Goal: Check status: Check status

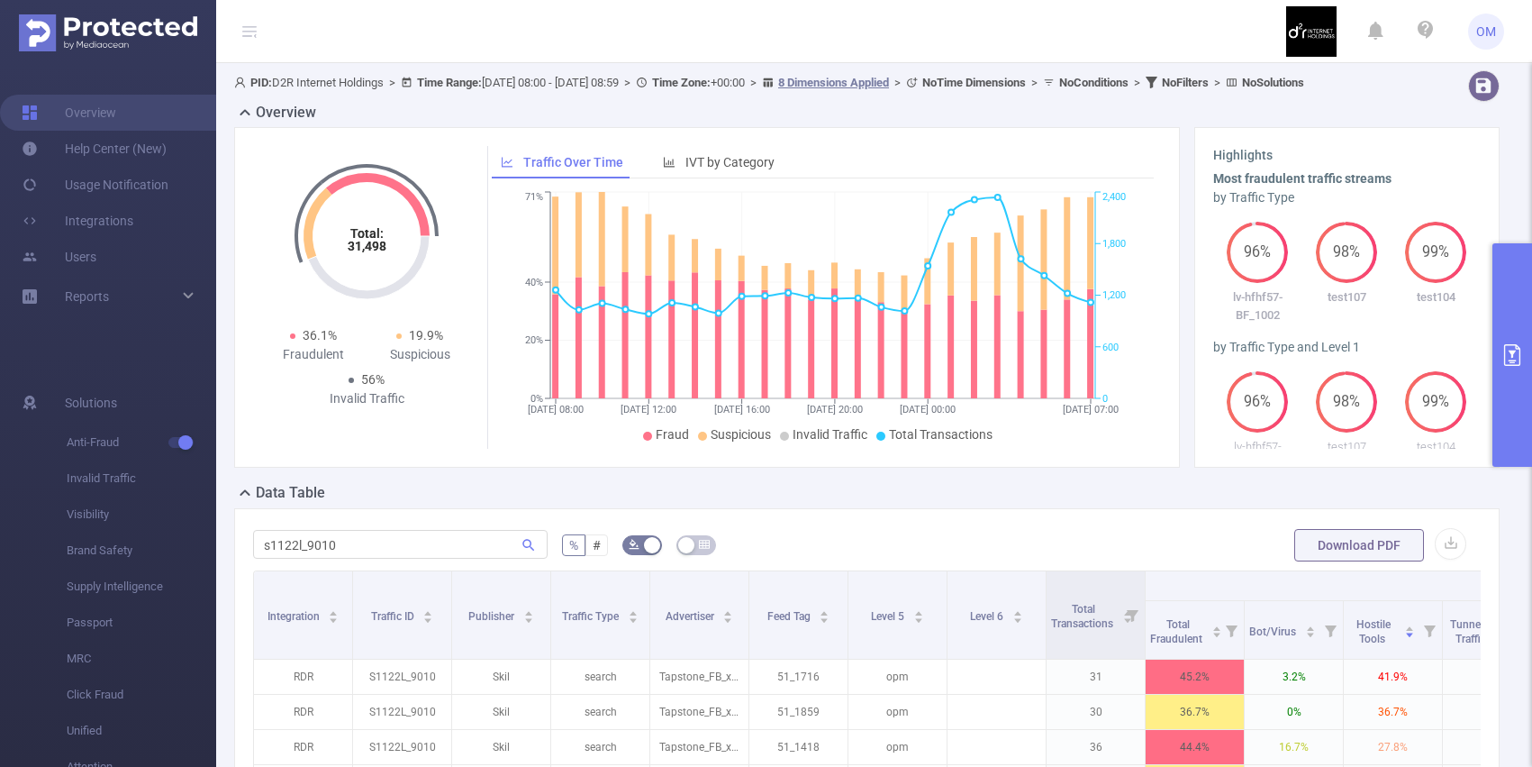
scroll to position [0, 568]
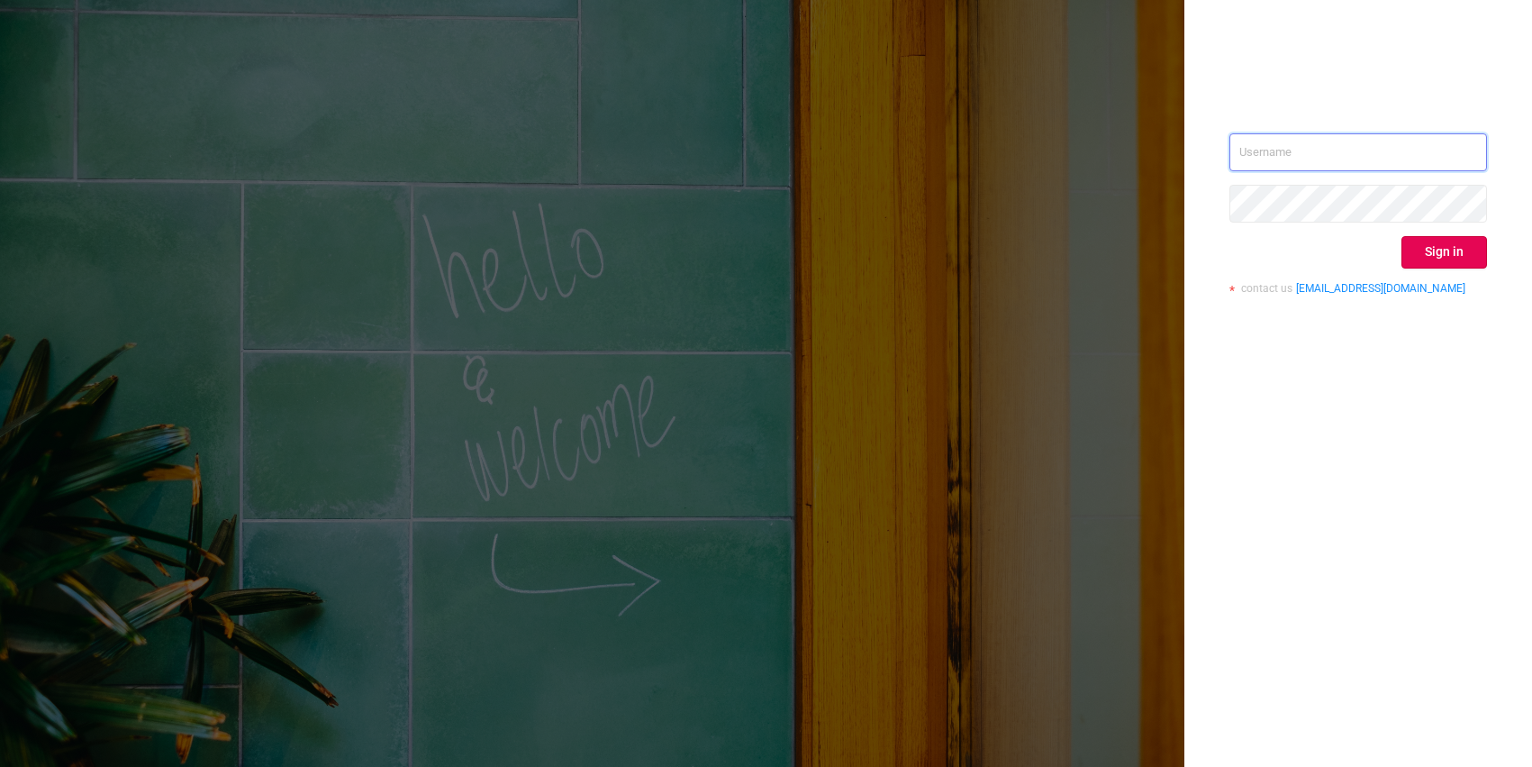
click at [1304, 155] on input "text" at bounding box center [1359, 152] width 258 height 38
type input "o@[DOMAIN_NAME]"
click at [1414, 256] on button "Sign in" at bounding box center [1445, 252] width 86 height 32
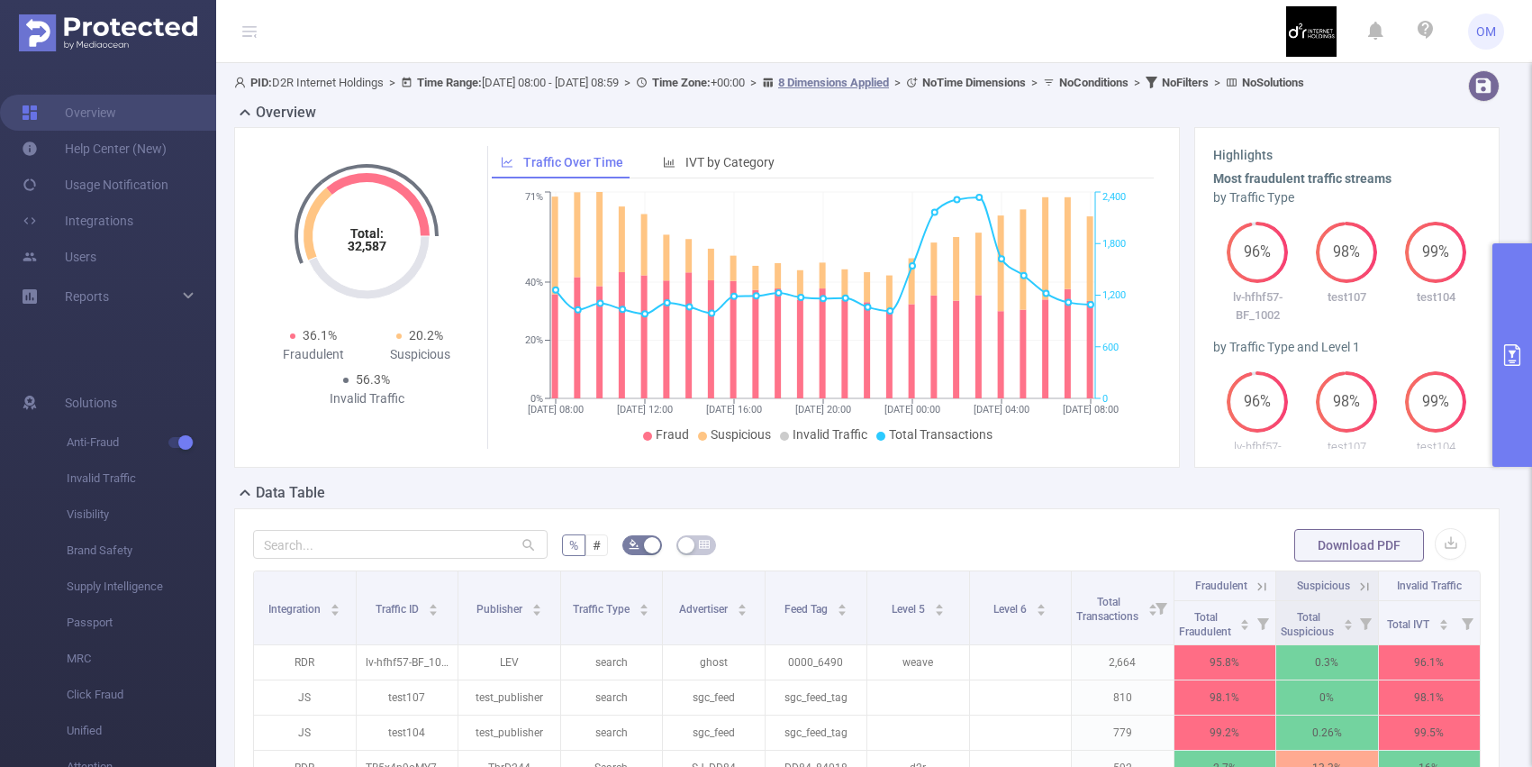
click at [1522, 289] on button "primary" at bounding box center [1513, 354] width 40 height 223
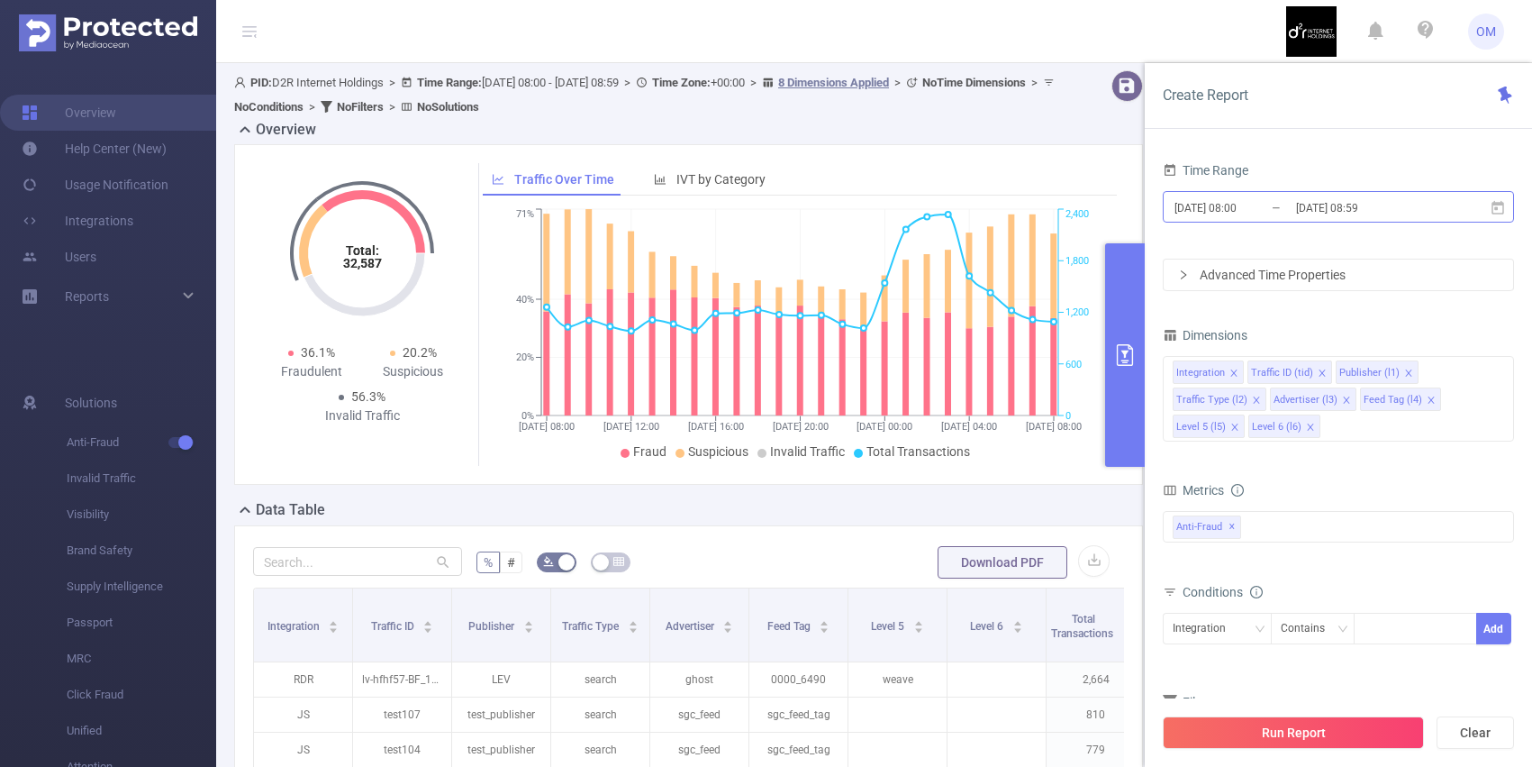
click at [1324, 201] on input "[DATE] 08:59" at bounding box center [1368, 207] width 146 height 24
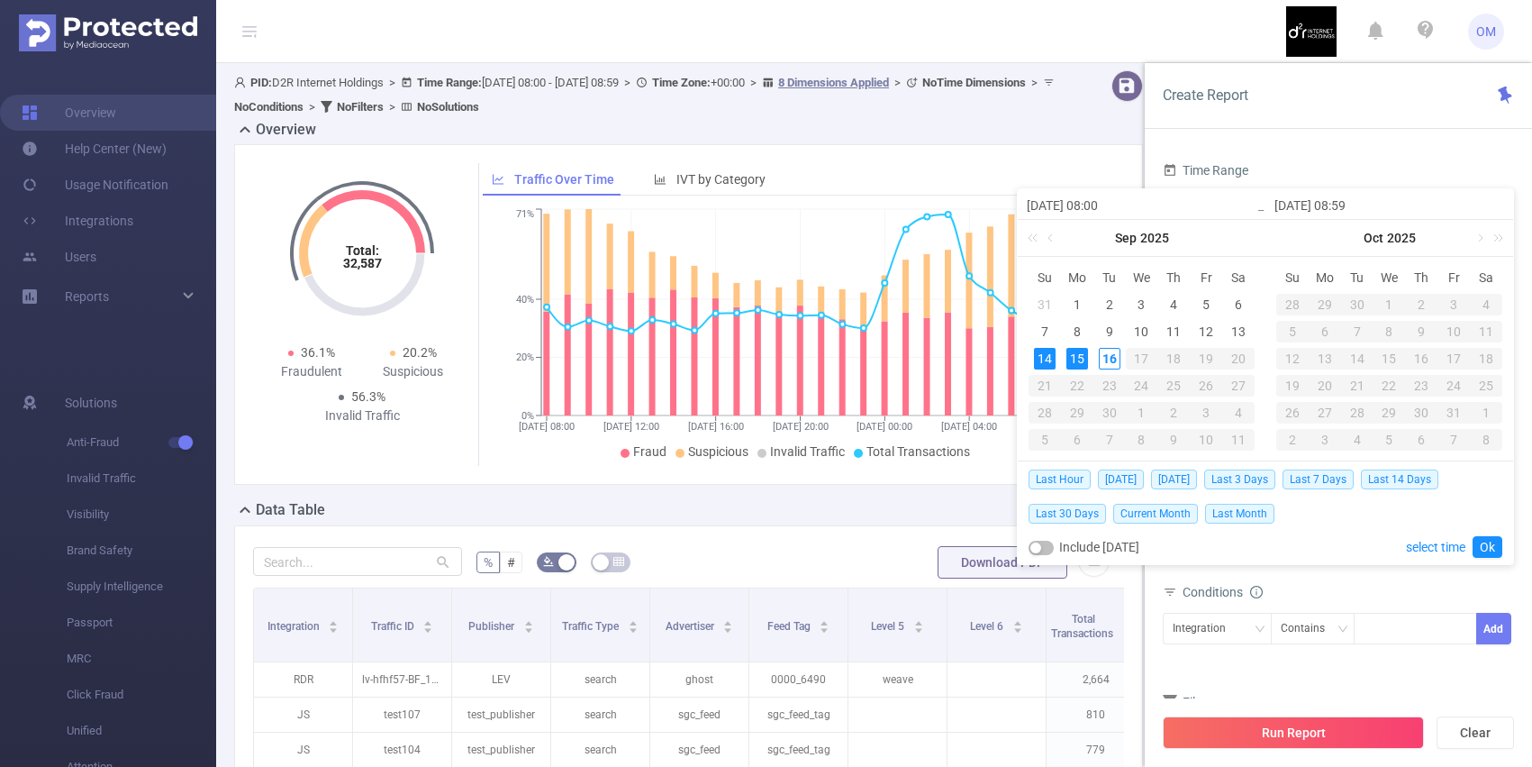
click at [1082, 361] on div "15" at bounding box center [1078, 359] width 22 height 22
click at [1113, 359] on div "16" at bounding box center [1110, 359] width 22 height 22
type input "[DATE] 08:00"
type input "[DATE] 08:59"
type input "[DATE] 08:00"
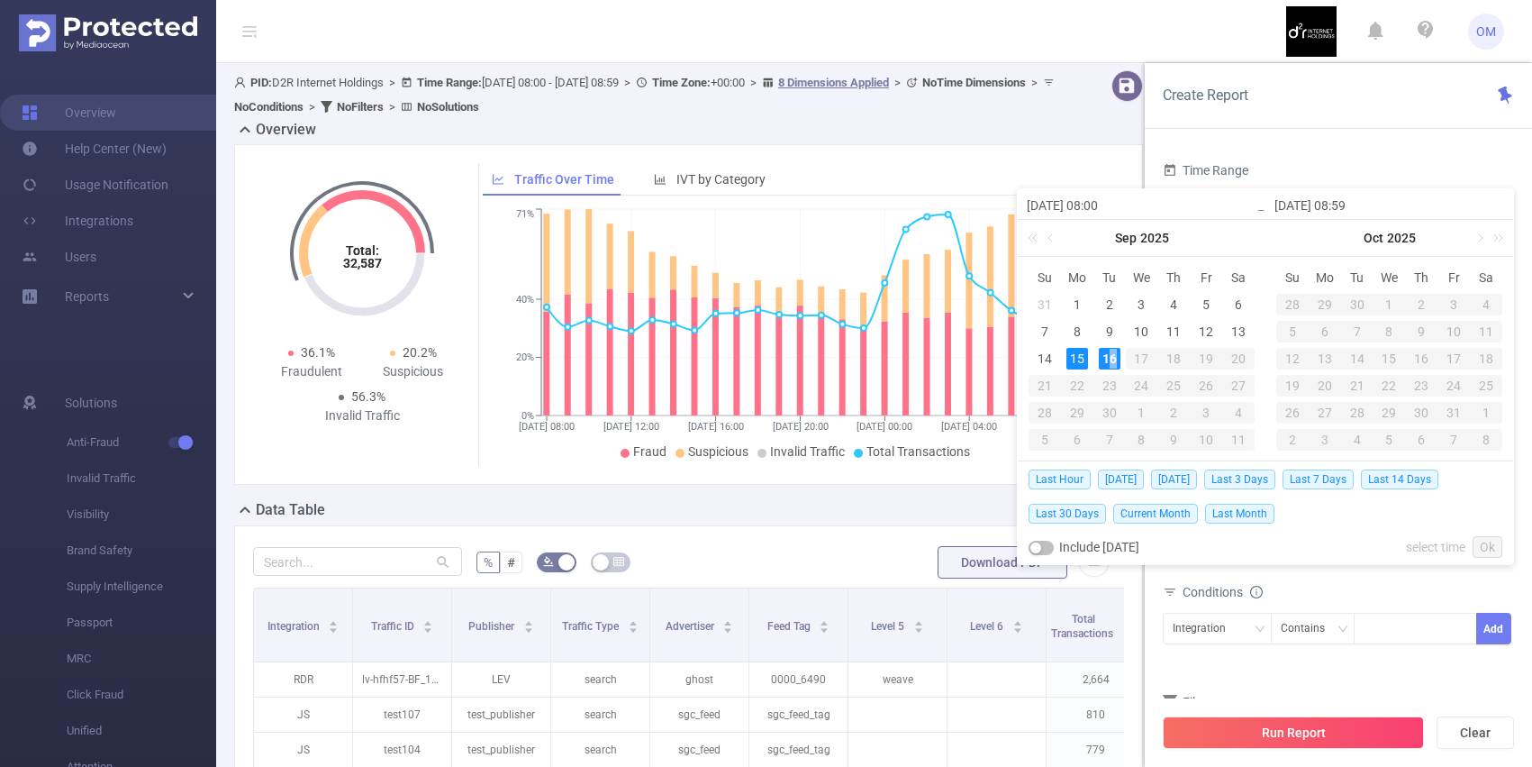
type input "[DATE] 08:59"
click at [1486, 551] on link "Ok" at bounding box center [1488, 547] width 30 height 22
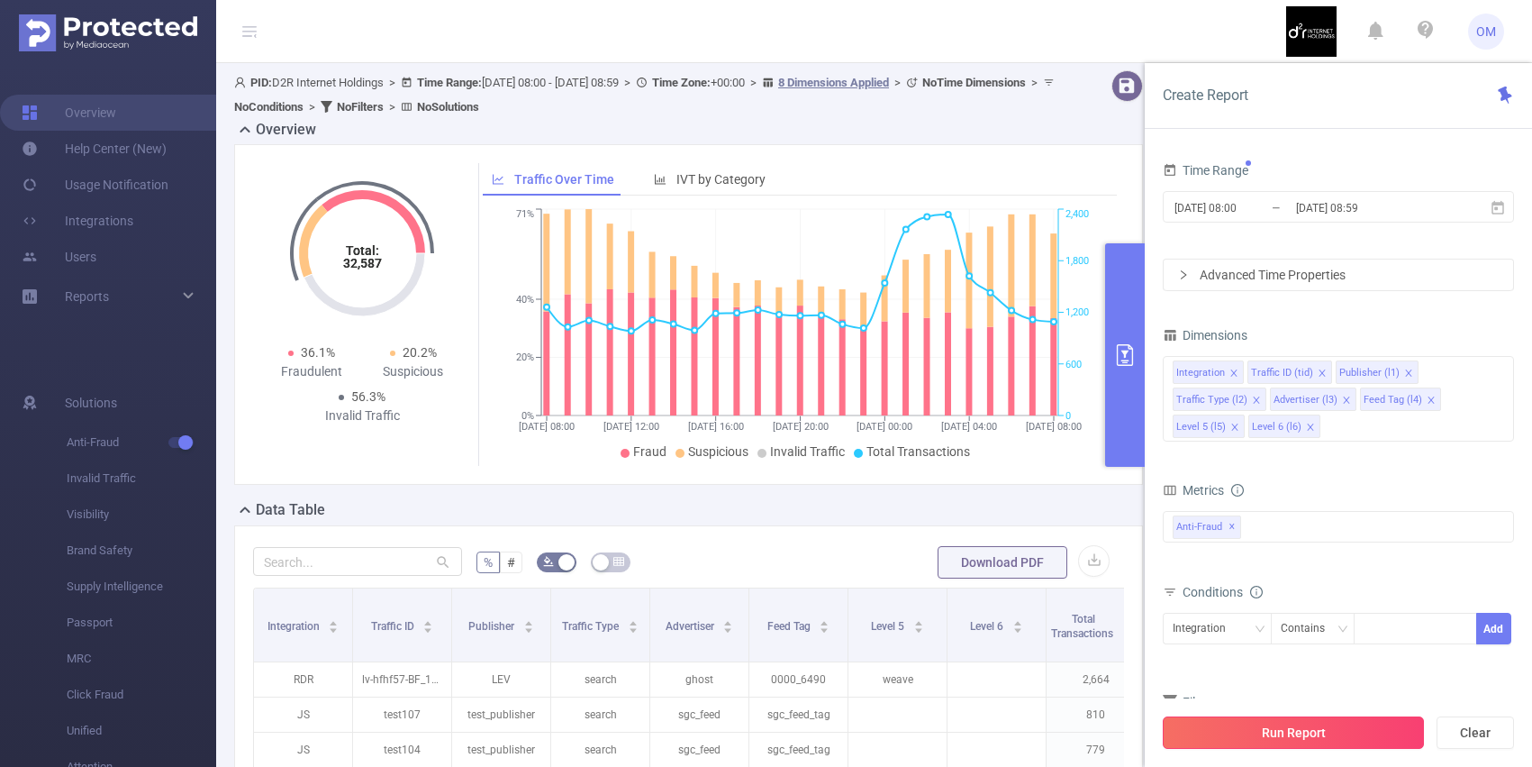
click at [1305, 730] on button "Run Report" at bounding box center [1293, 732] width 261 height 32
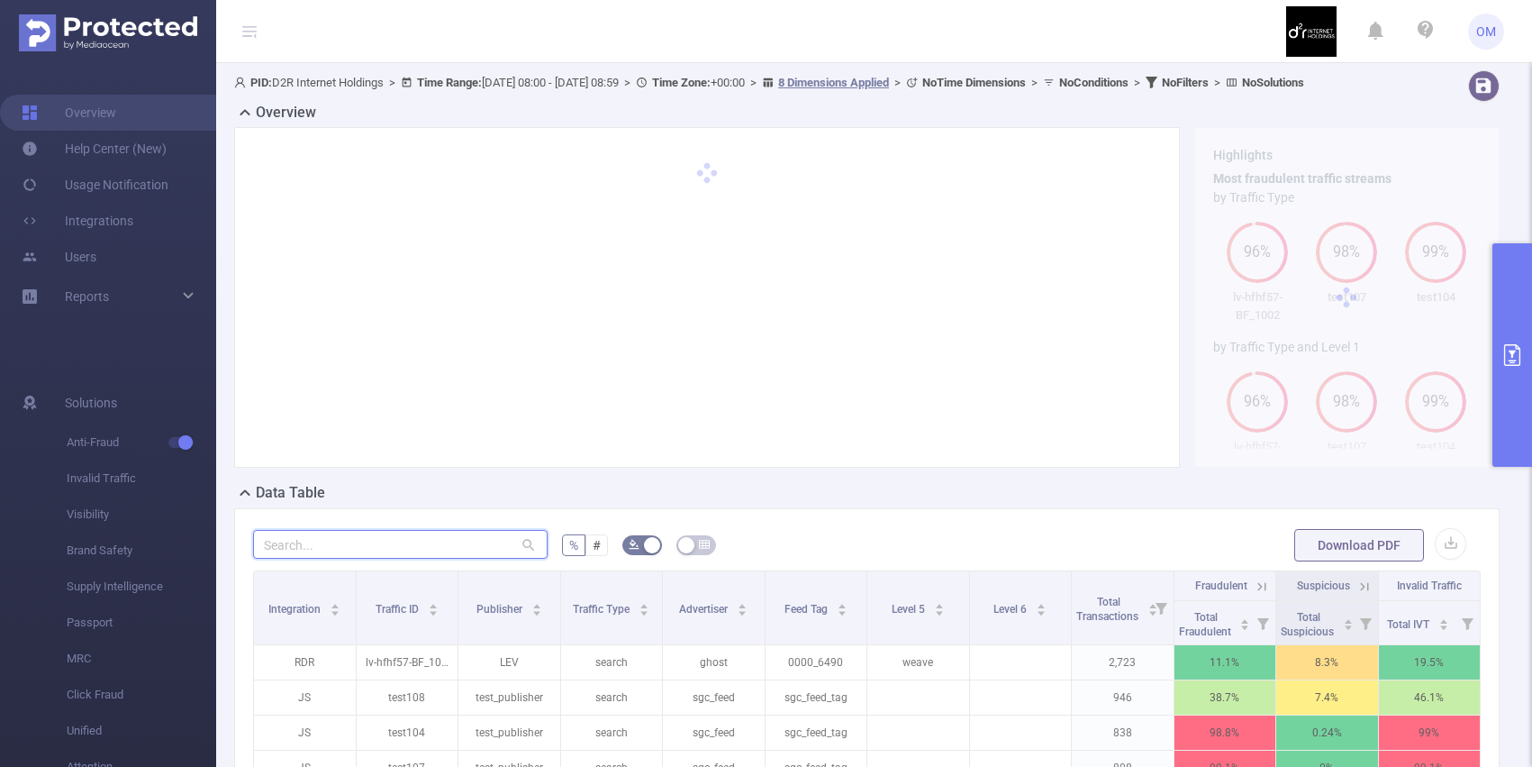
click at [367, 559] on input "text" at bounding box center [400, 544] width 295 height 29
paste input "a97tx1_1001"
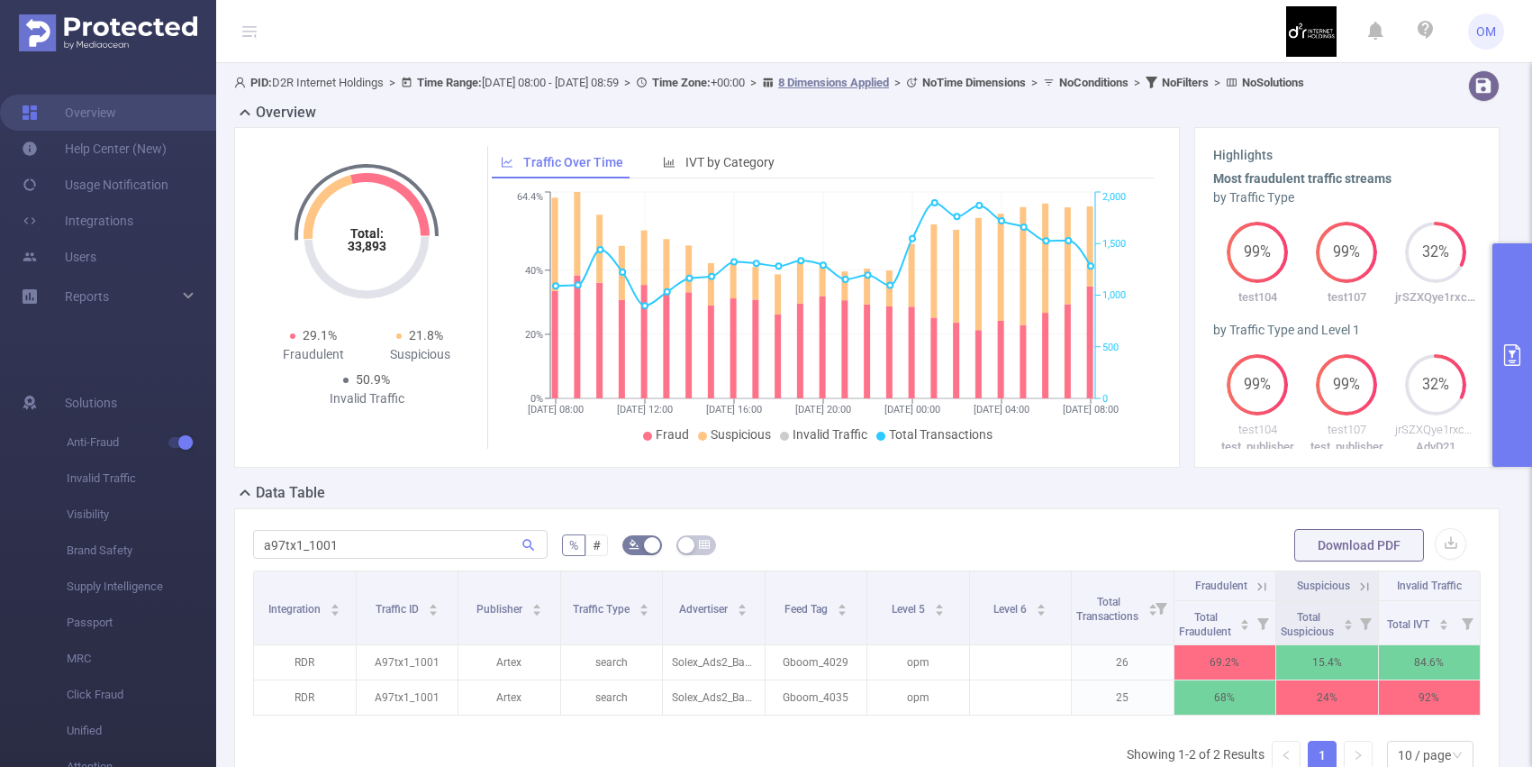
click at [1259, 595] on icon at bounding box center [1262, 586] width 16 height 16
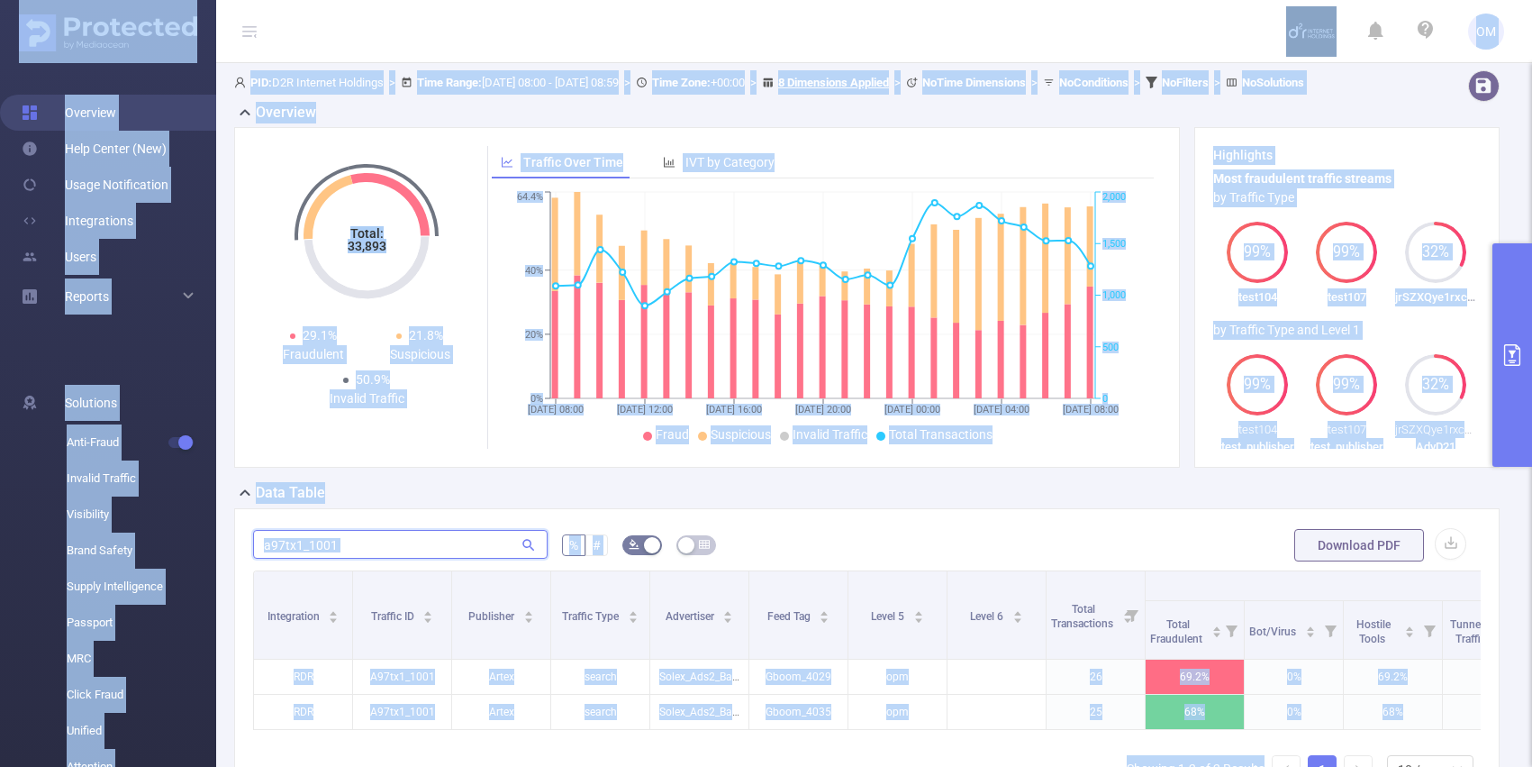
click at [486, 559] on input "a97tx1_1001" at bounding box center [400, 544] width 295 height 29
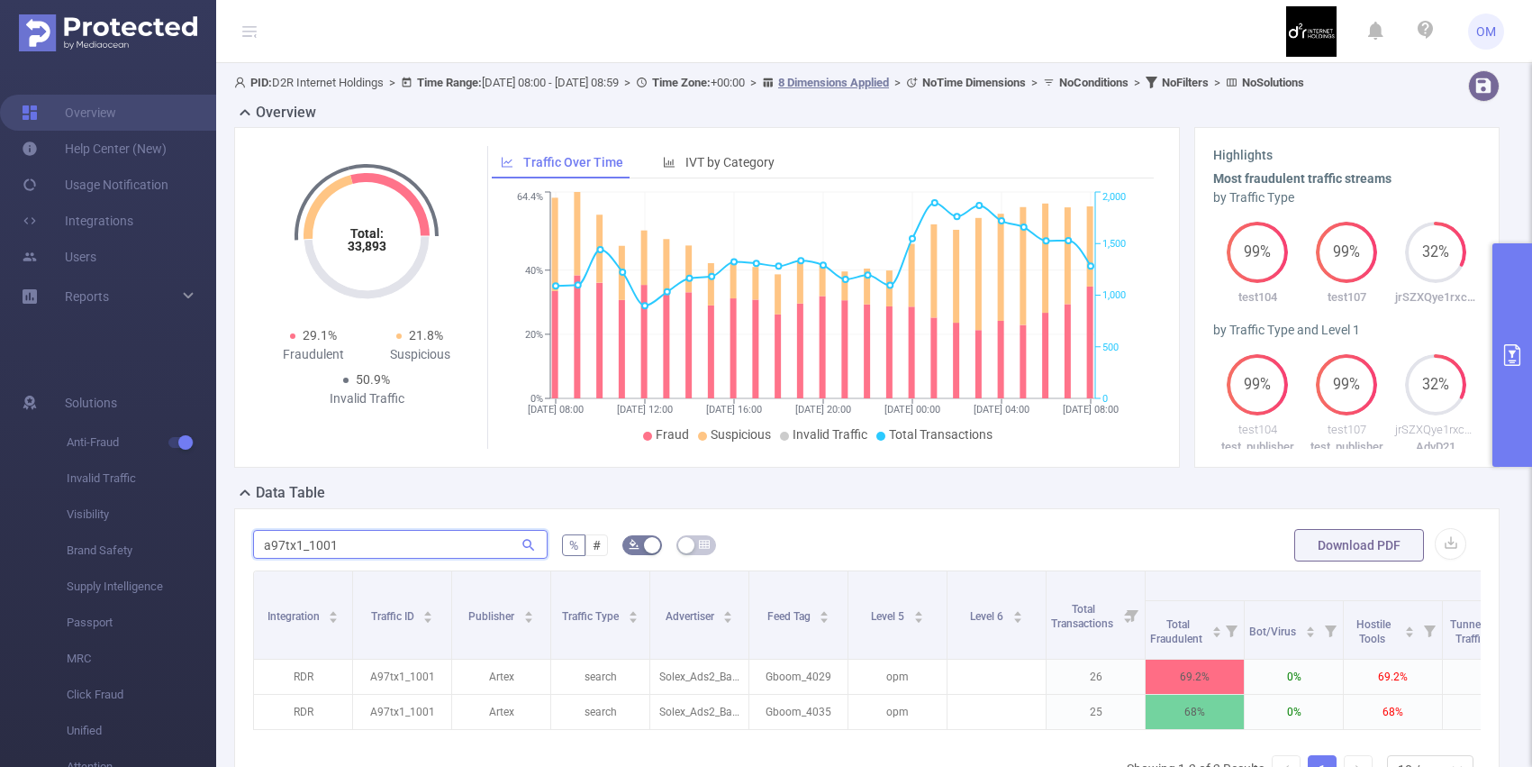
paste input "v11d6a_0067"
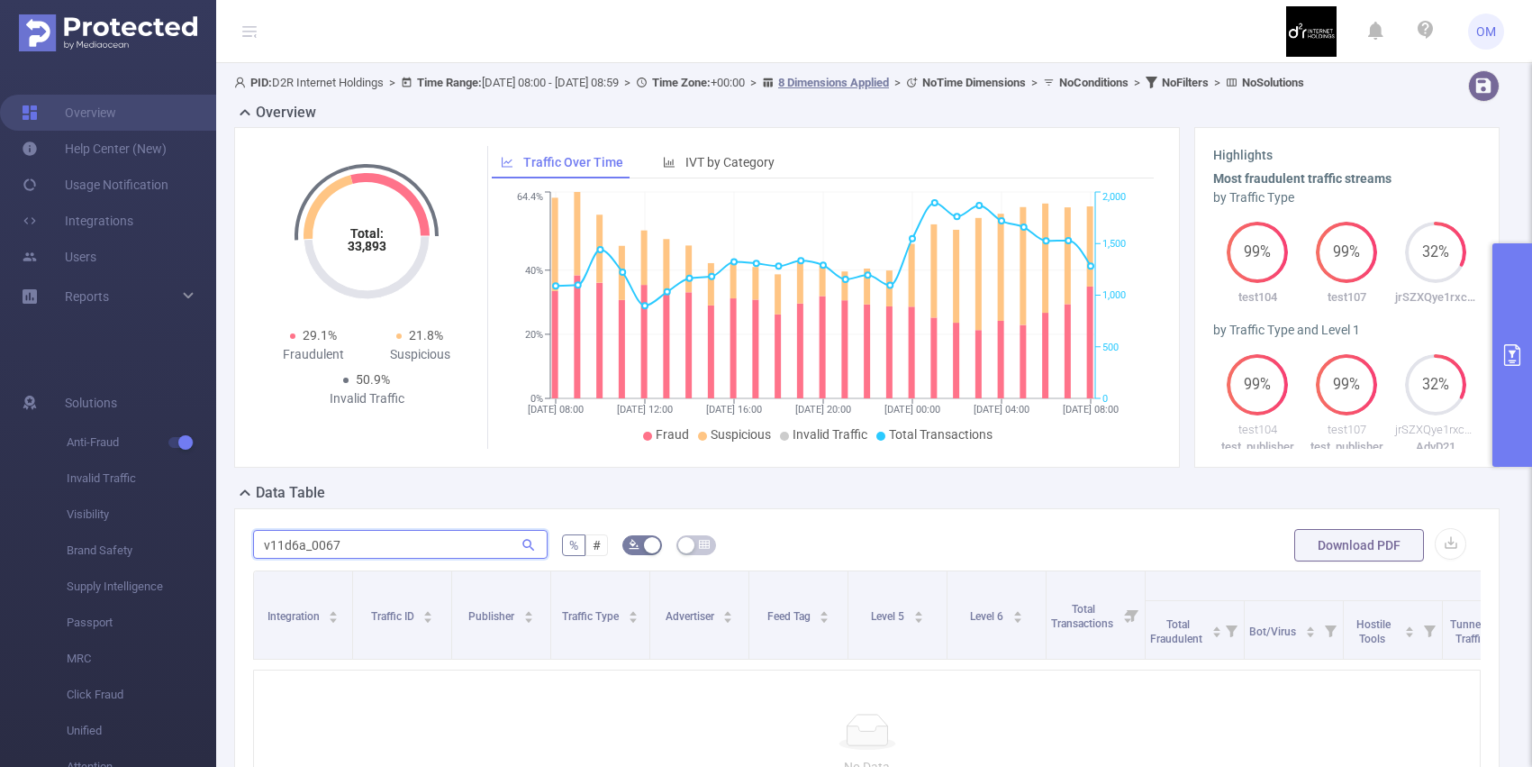
click at [281, 555] on input "v11d6a_0067" at bounding box center [400, 544] width 295 height 29
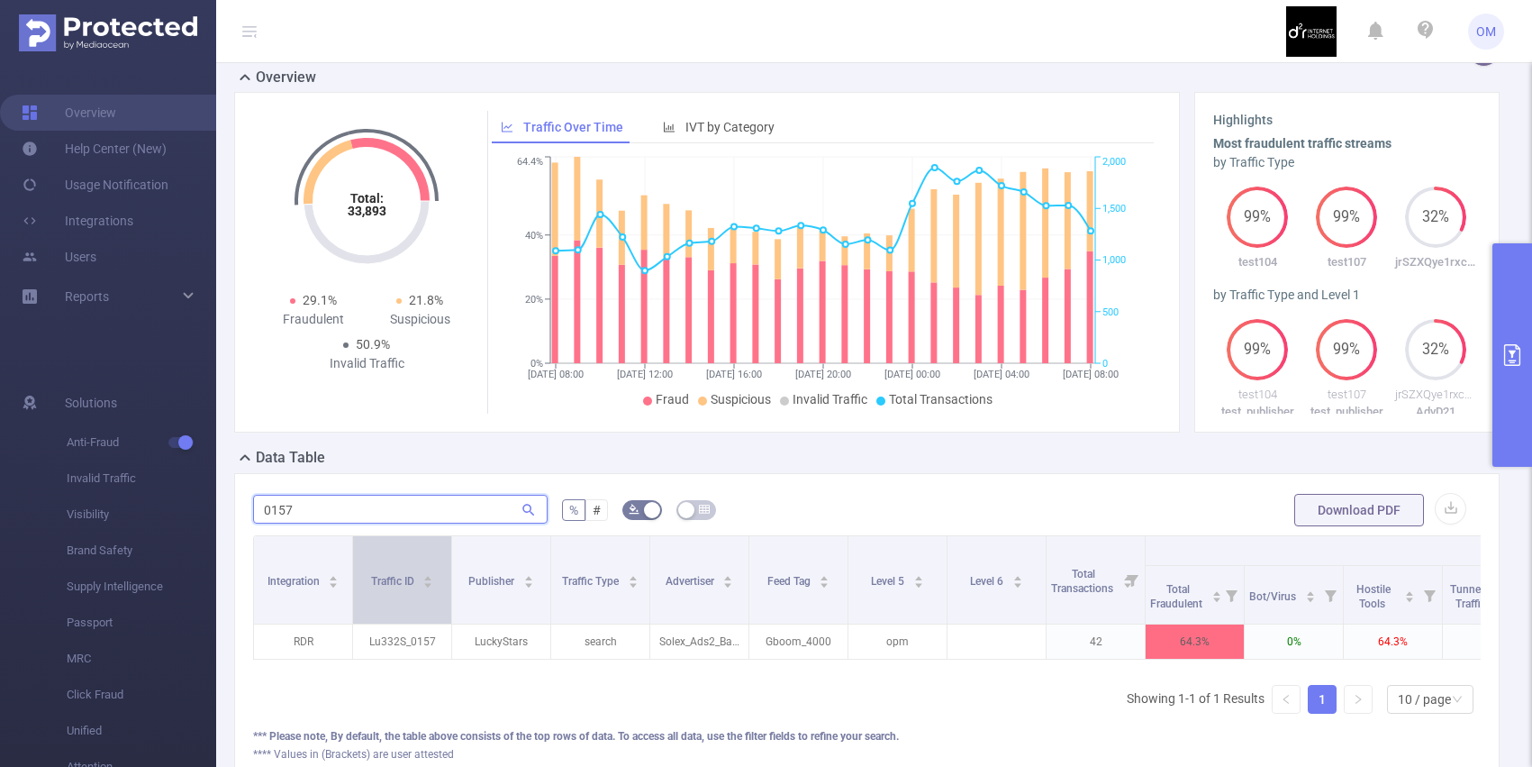
scroll to position [40, 0]
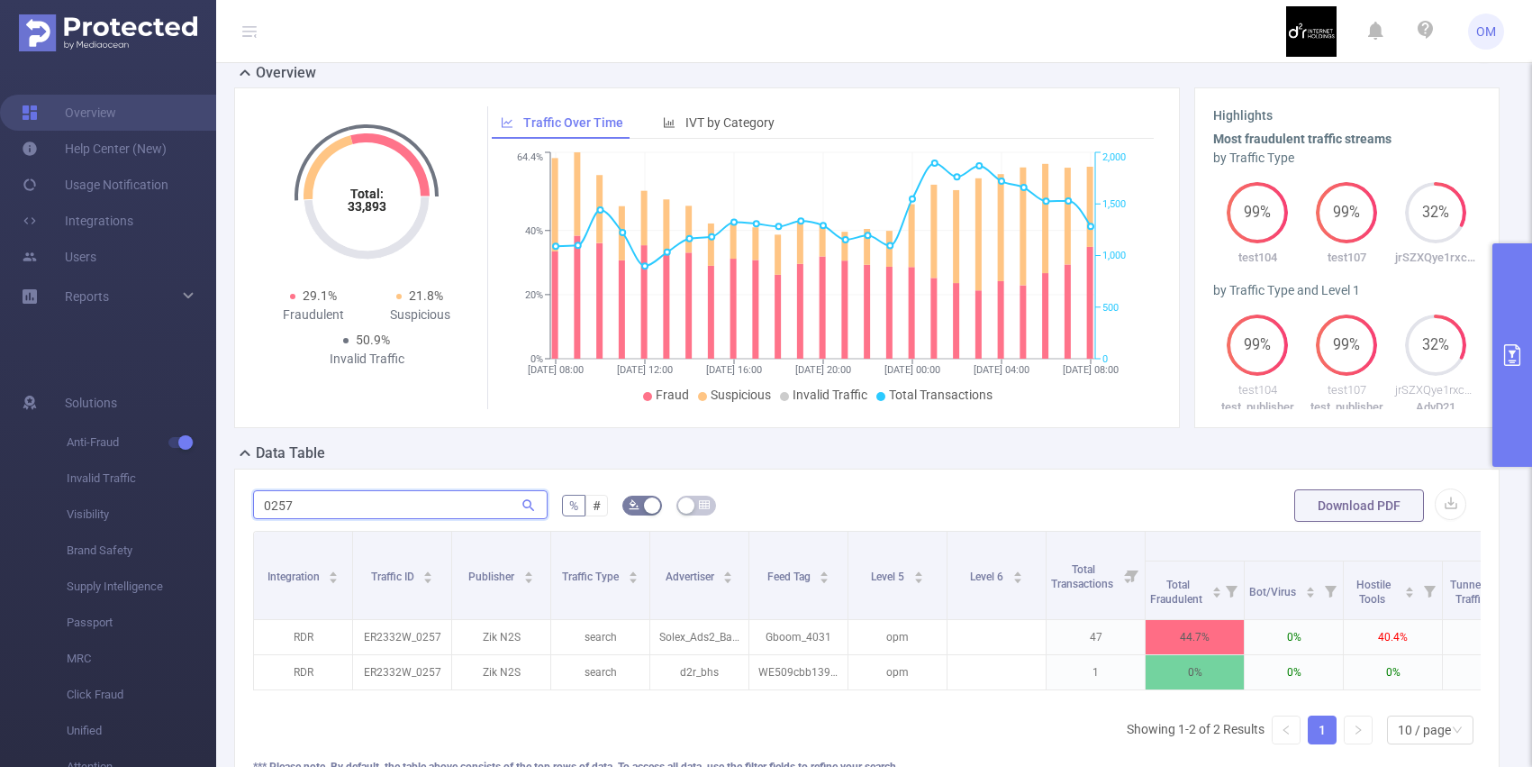
paste input "8b4bfvhn2s_0552"
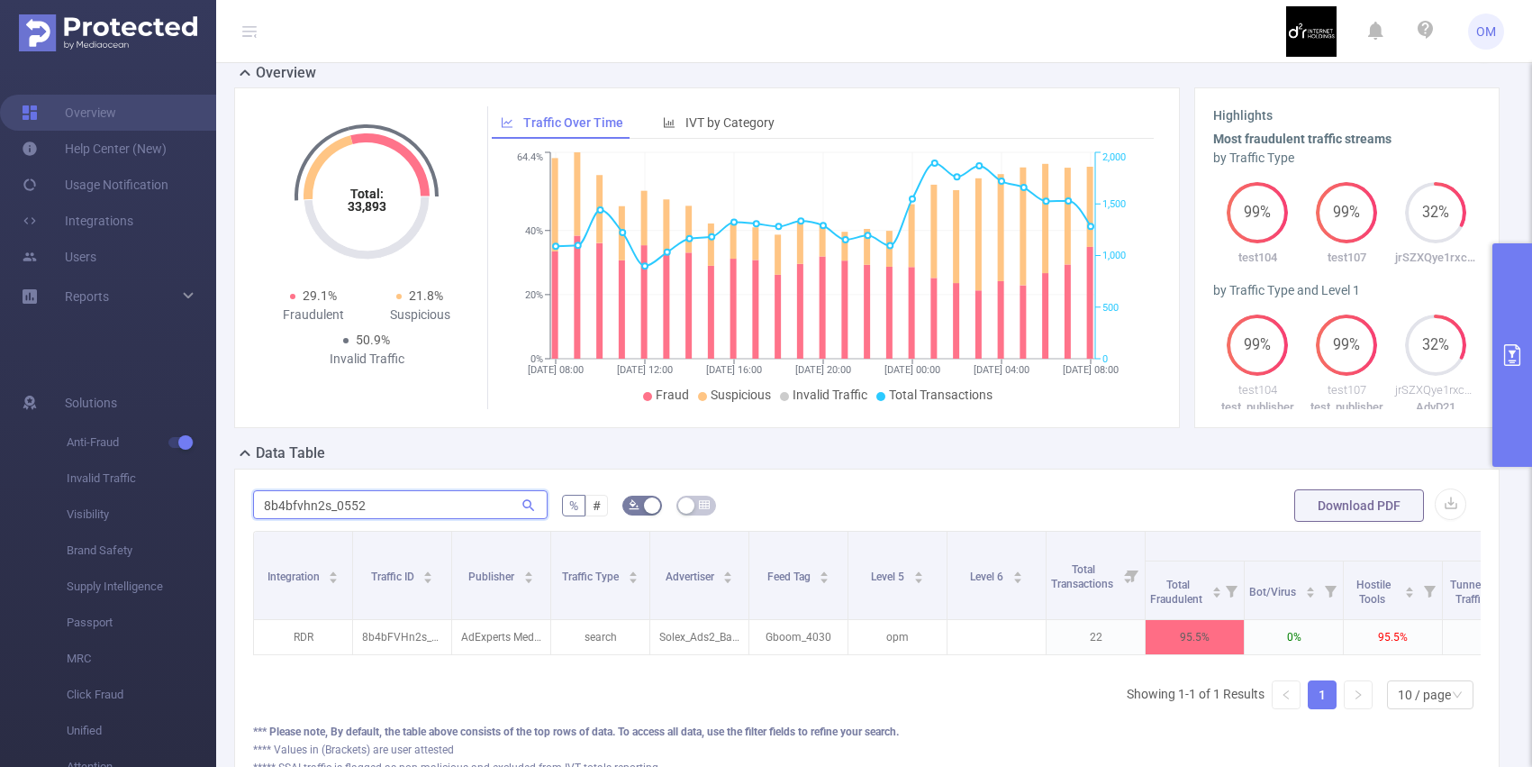
click at [423, 519] on input "8b4bfvhn2s_0552" at bounding box center [400, 504] width 295 height 29
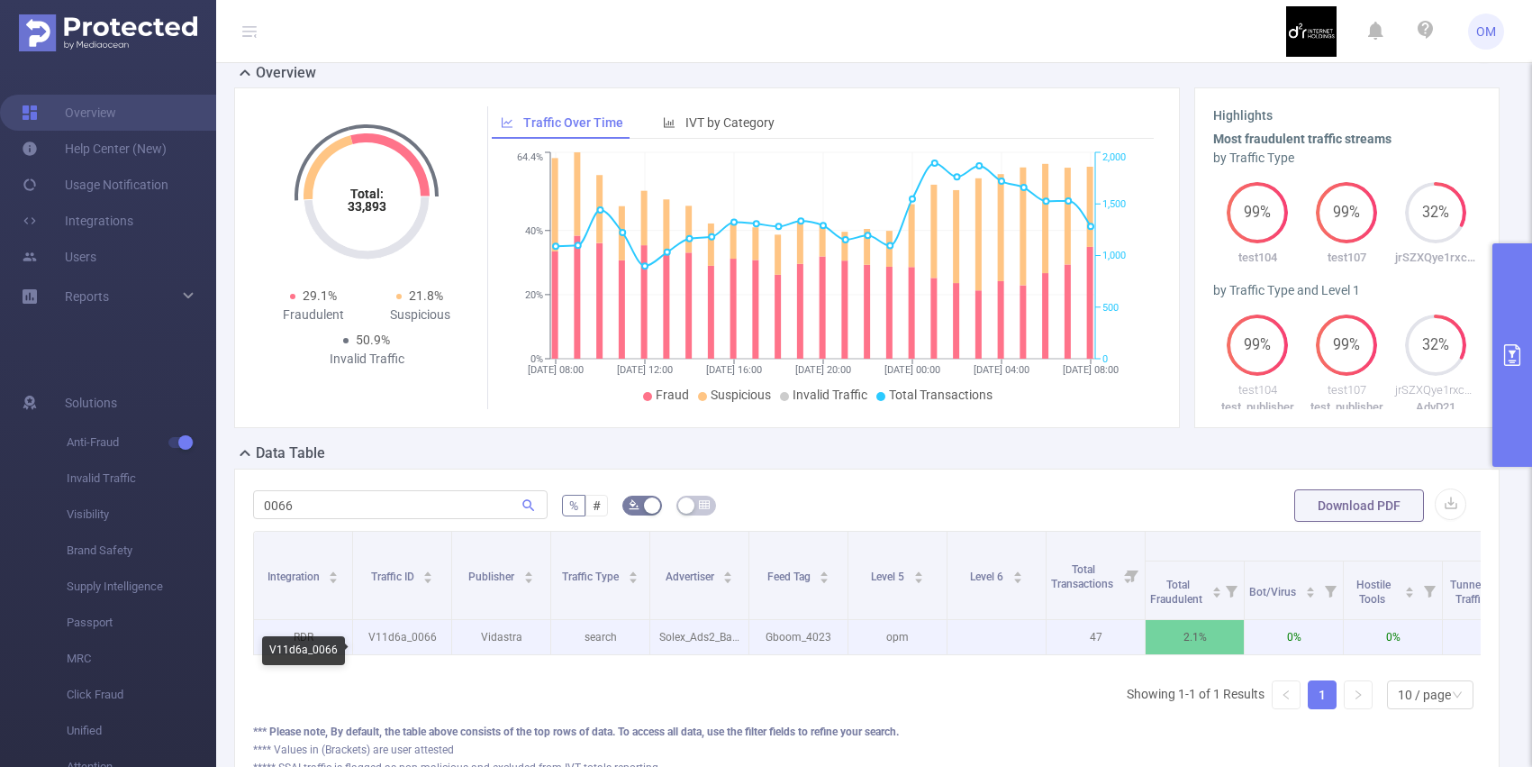
click at [387, 654] on p "V11d6a_0066" at bounding box center [402, 637] width 98 height 34
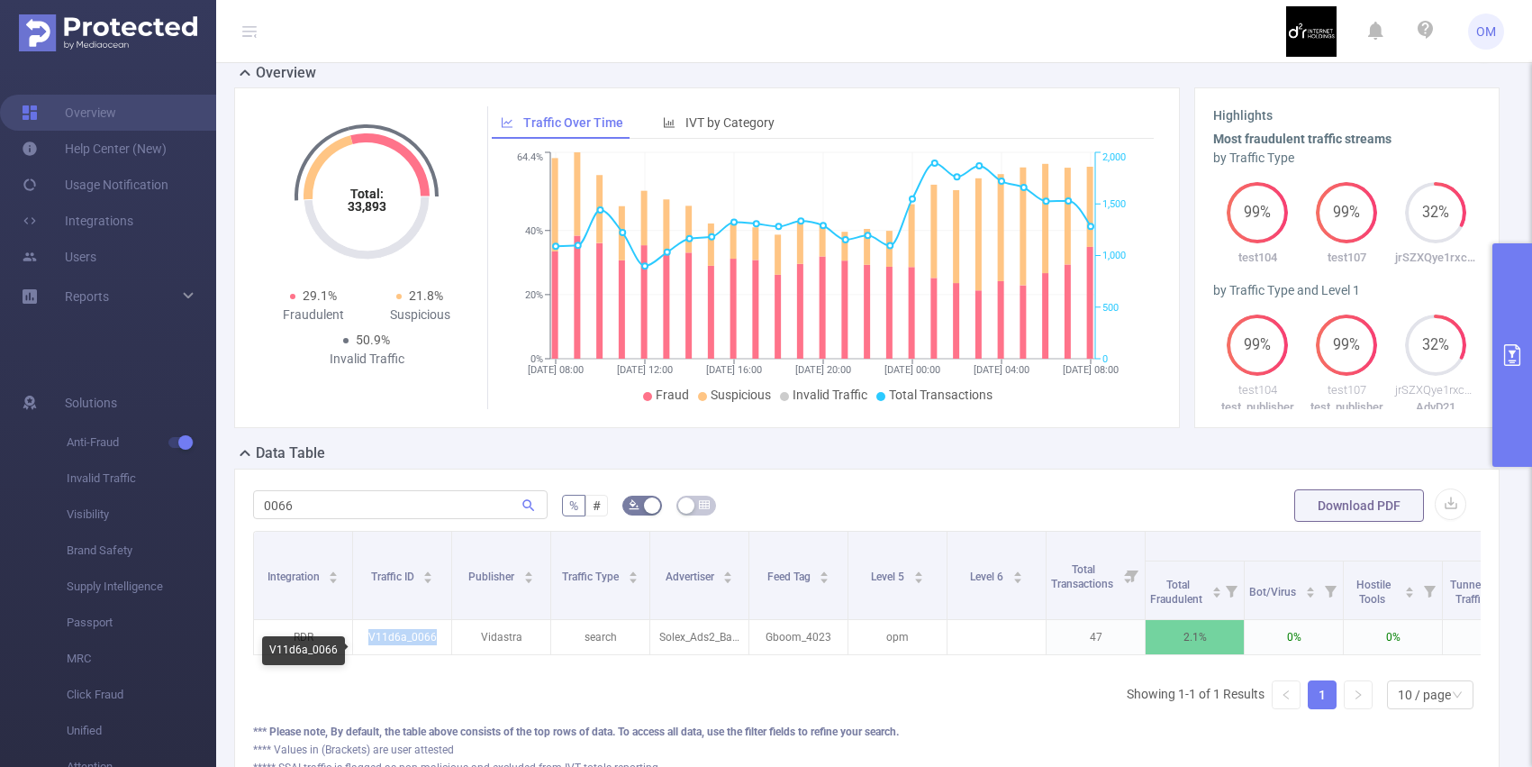
copy p "V11d6a_0066"
click at [338, 519] on input "0066" at bounding box center [400, 504] width 295 height 29
paste input "lu332s_0164"
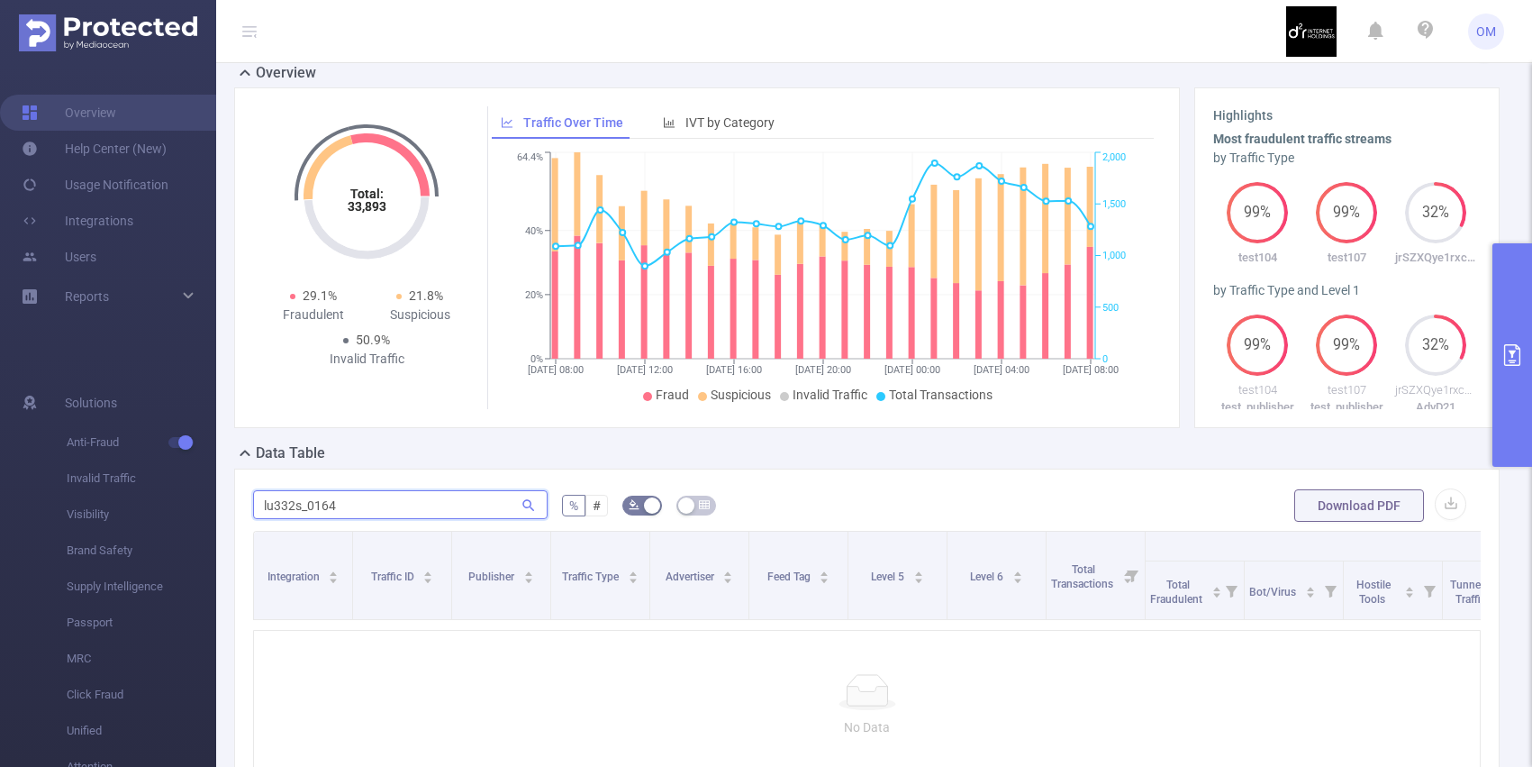
click at [265, 519] on input "lu332s_0164" at bounding box center [400, 504] width 295 height 29
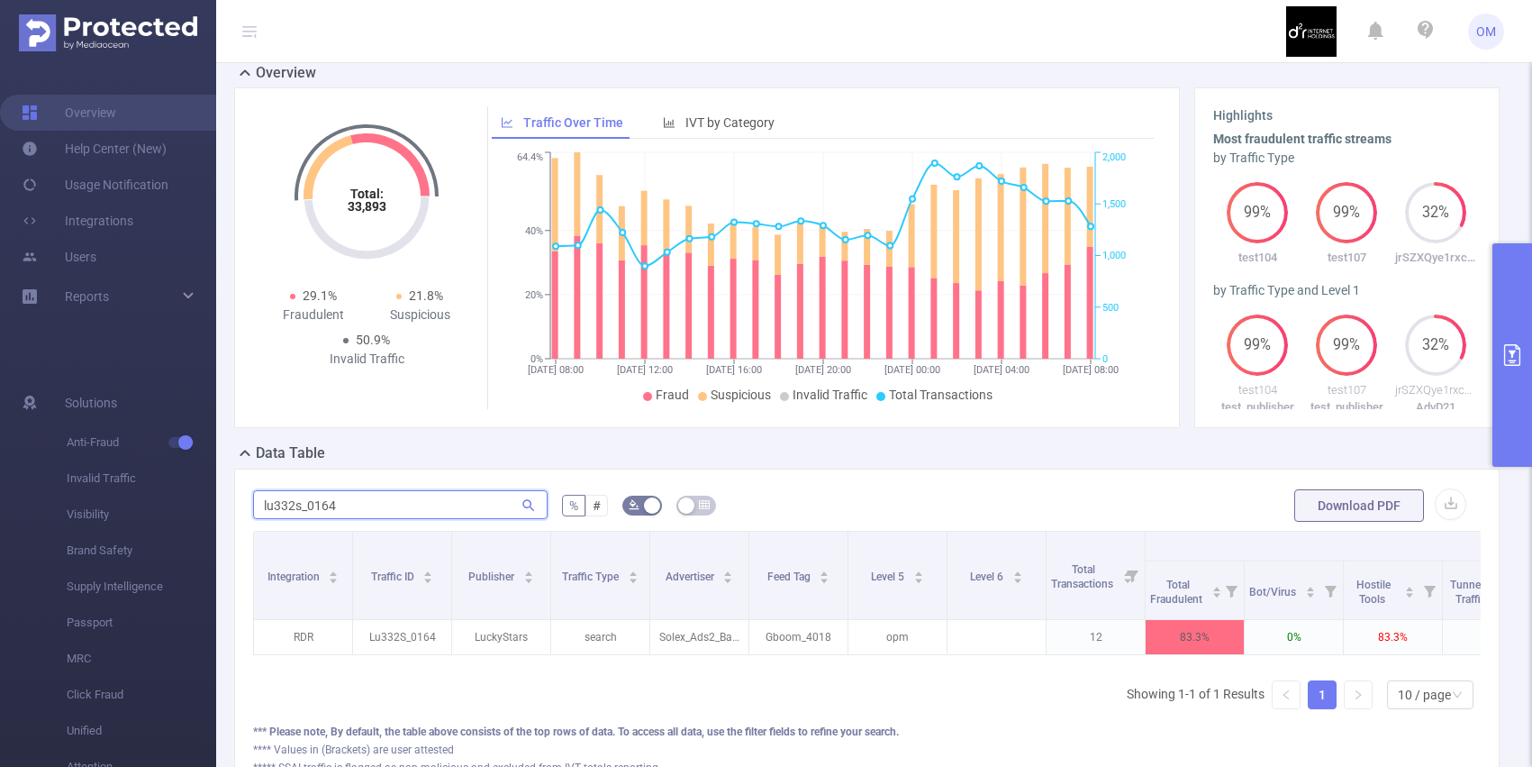
paste input "261083"
type input "261083"
